Goal: Use online tool/utility: Utilize a website feature to perform a specific function

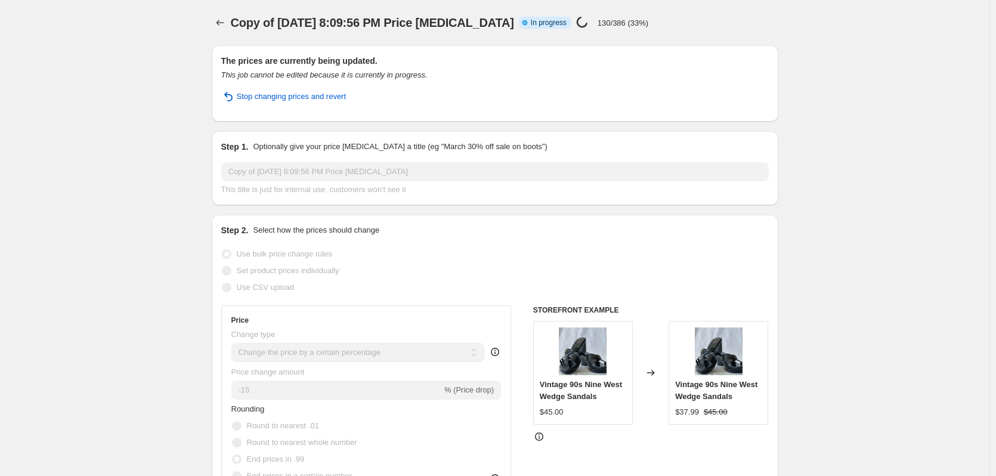
select select "percentage"
select select "collection"
select select "not_equal"
select select "tag"
select select "not_equal"
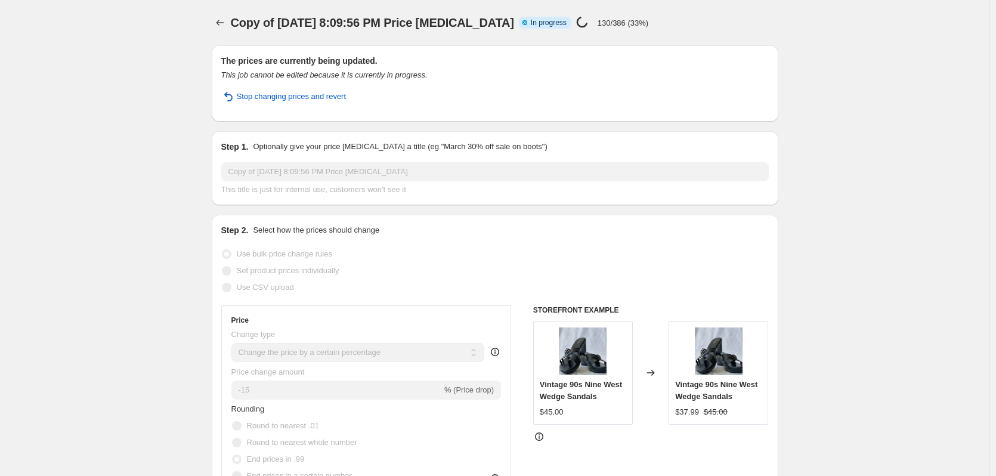
select select "inventory_quantity"
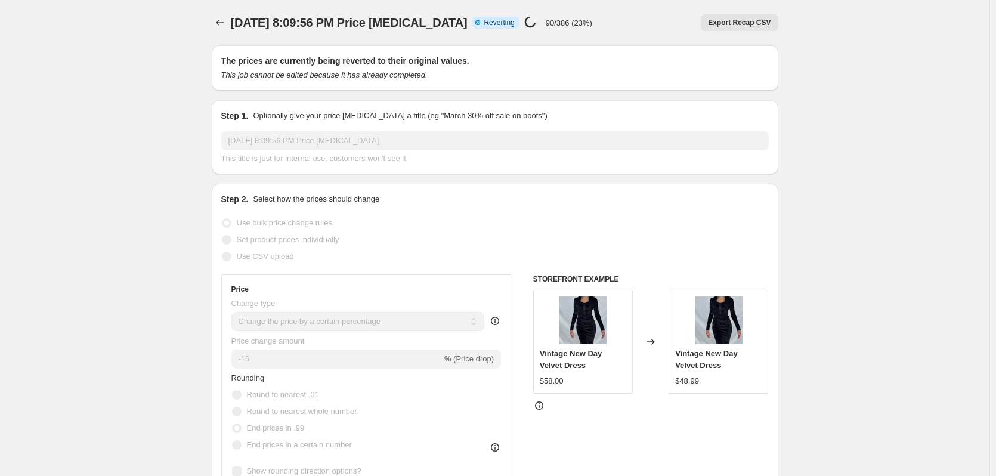
select select "percentage"
select select "no_change"
select select "collection"
select select "not_equal"
select select "tag"
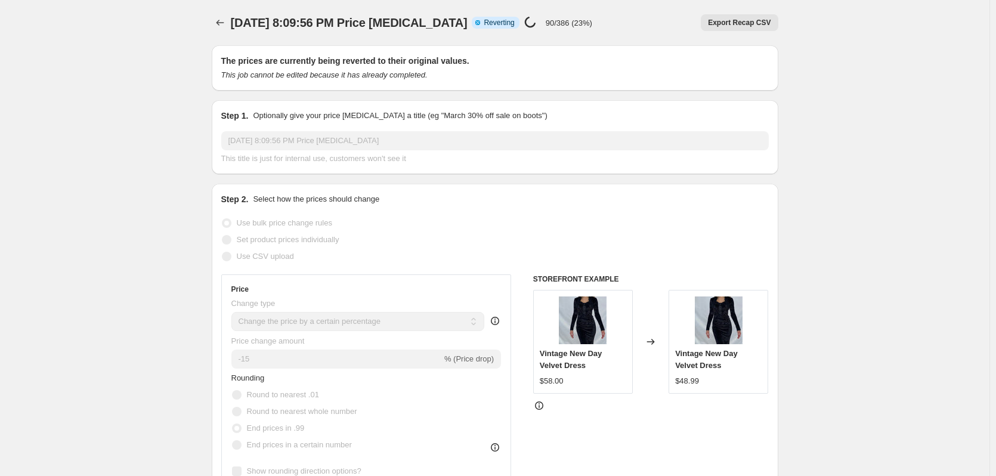
select select "not_equal"
select select "inventory_quantity"
